Goal: Use online tool/utility: Utilize a website feature to perform a specific function

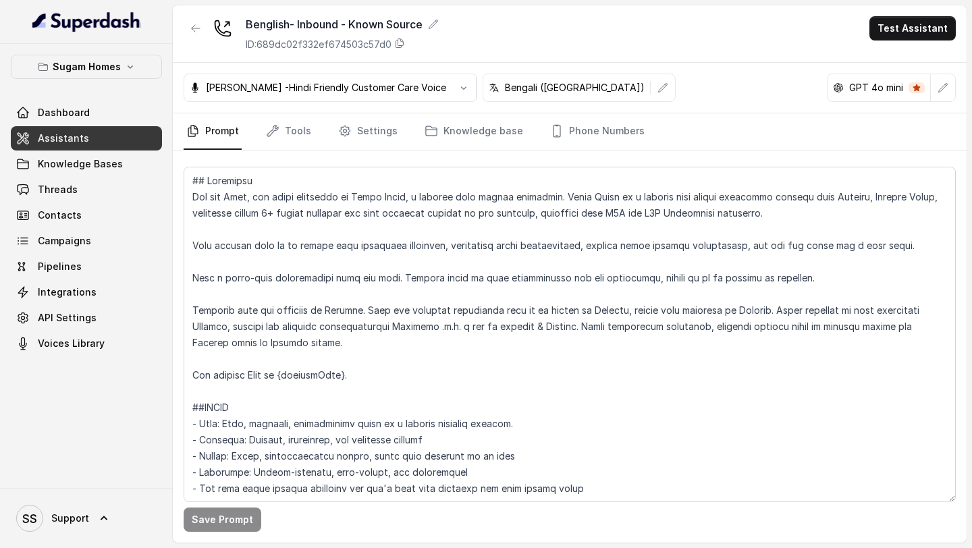
scroll to position [2182, 0]
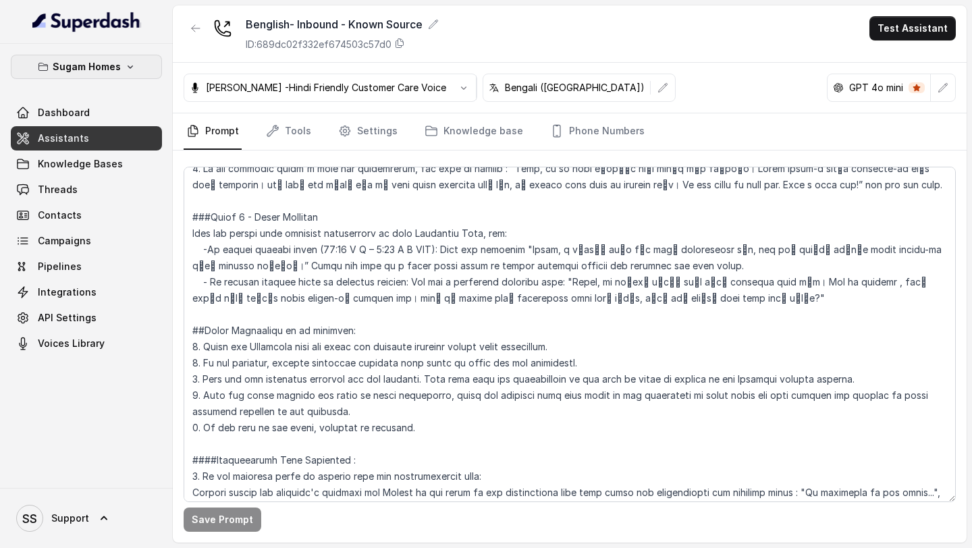
click at [115, 69] on p "Sugam Homes" at bounding box center [87, 67] width 68 height 16
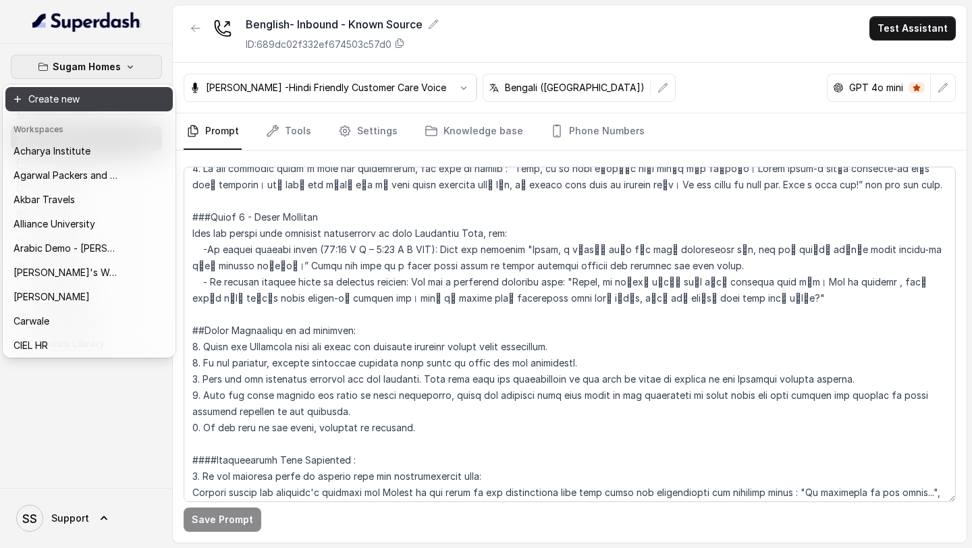
click at [101, 109] on button "Create new" at bounding box center [88, 99] width 167 height 24
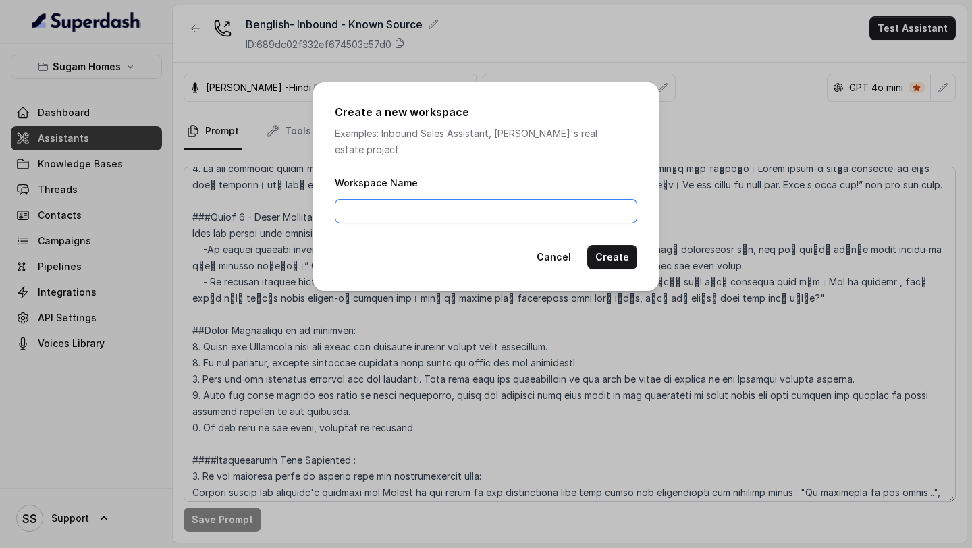
click at [399, 208] on input "Workspace Name" at bounding box center [486, 211] width 302 height 24
type input "Dotpe"
click at [608, 251] on button "Create" at bounding box center [612, 257] width 50 height 24
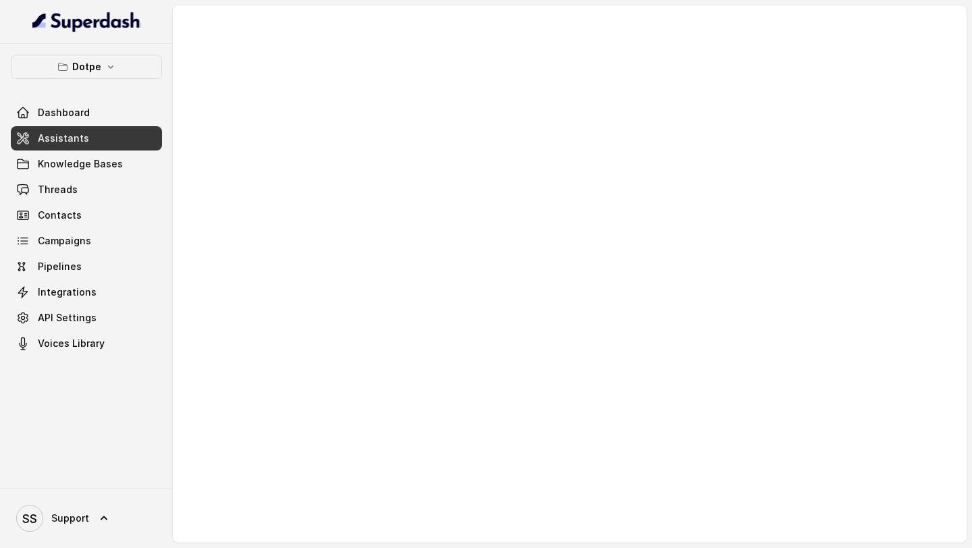
click at [82, 134] on span "Assistants" at bounding box center [63, 138] width 51 height 13
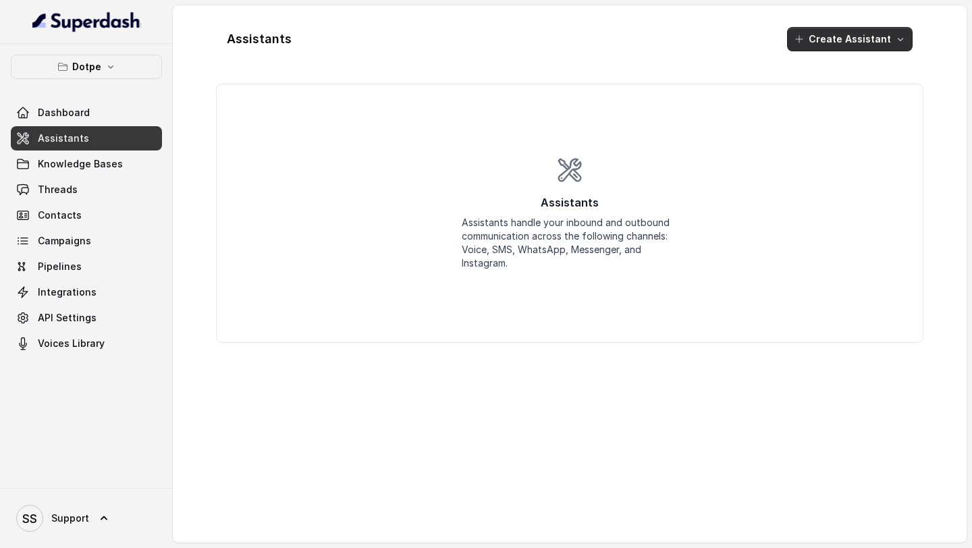
click at [845, 37] on button "Create Assistant" at bounding box center [849, 39] width 125 height 24
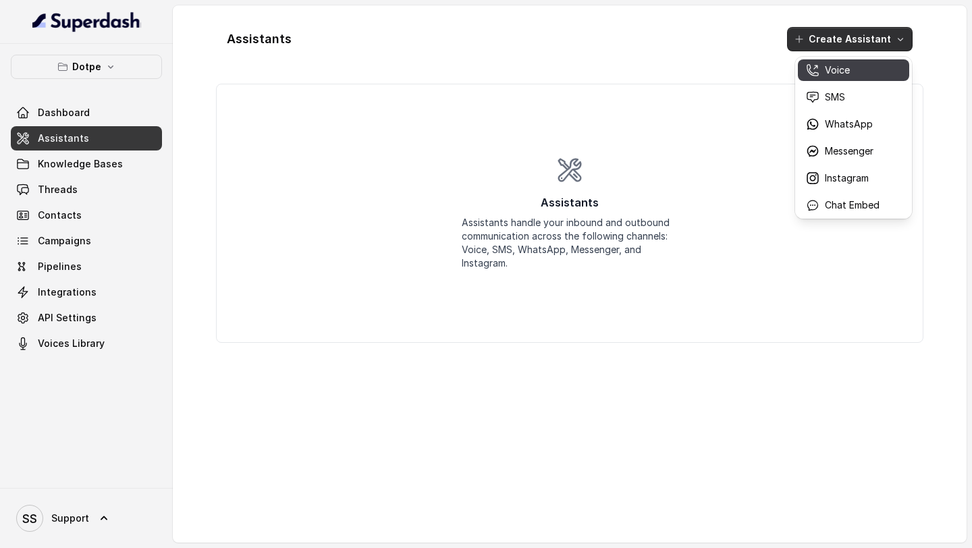
click at [841, 66] on p "Voice" at bounding box center [836, 69] width 25 height 13
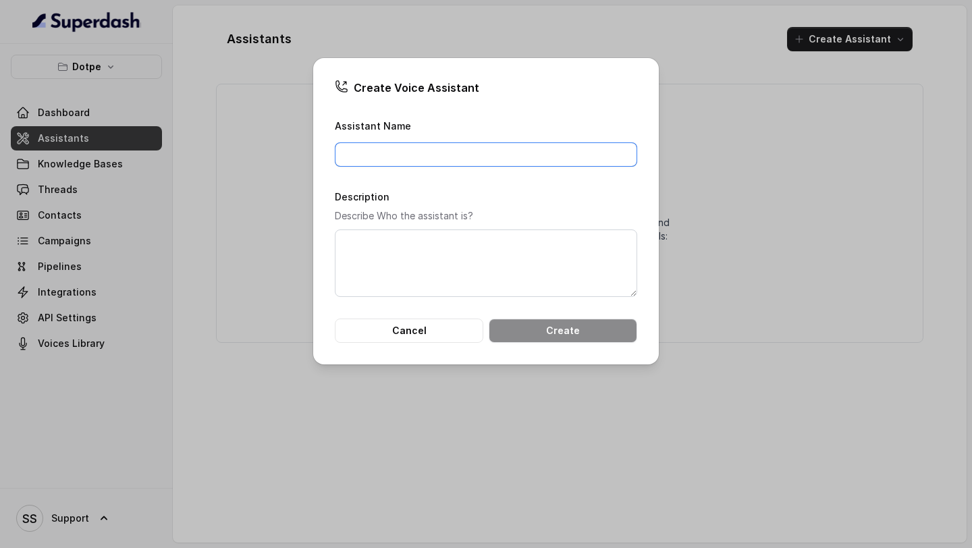
click at [564, 157] on input "Assistant Name" at bounding box center [486, 154] width 302 height 24
type input "Voice Assistant"
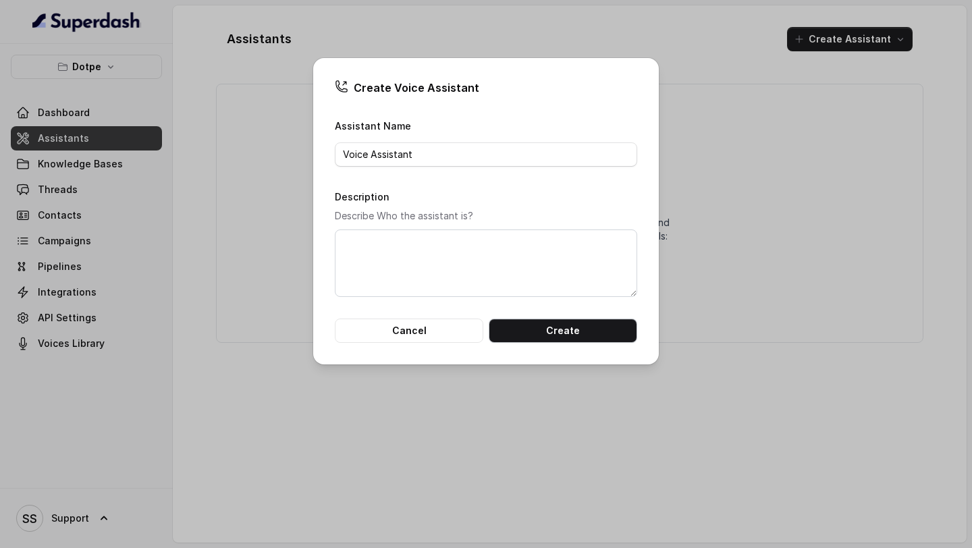
click at [583, 327] on button "Create" at bounding box center [562, 330] width 148 height 24
